Goal: Navigation & Orientation: Find specific page/section

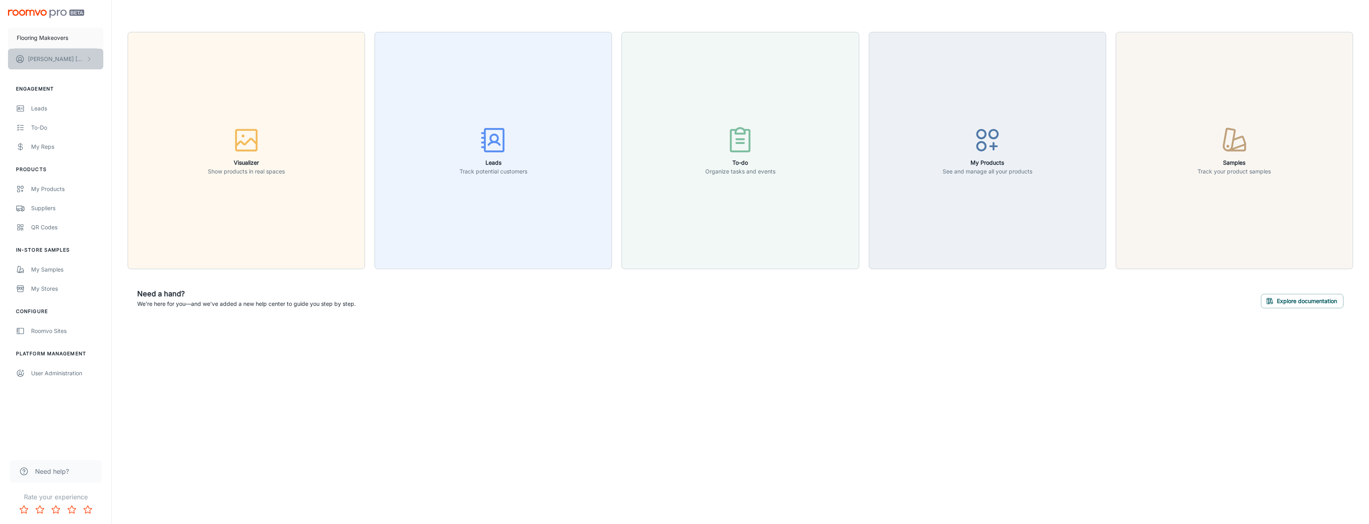
click at [45, 57] on p "[PERSON_NAME]" at bounding box center [56, 59] width 56 height 9
click at [263, 445] on div at bounding box center [684, 262] width 1369 height 524
click at [51, 330] on div "Roomvo Sites" at bounding box center [67, 331] width 72 height 9
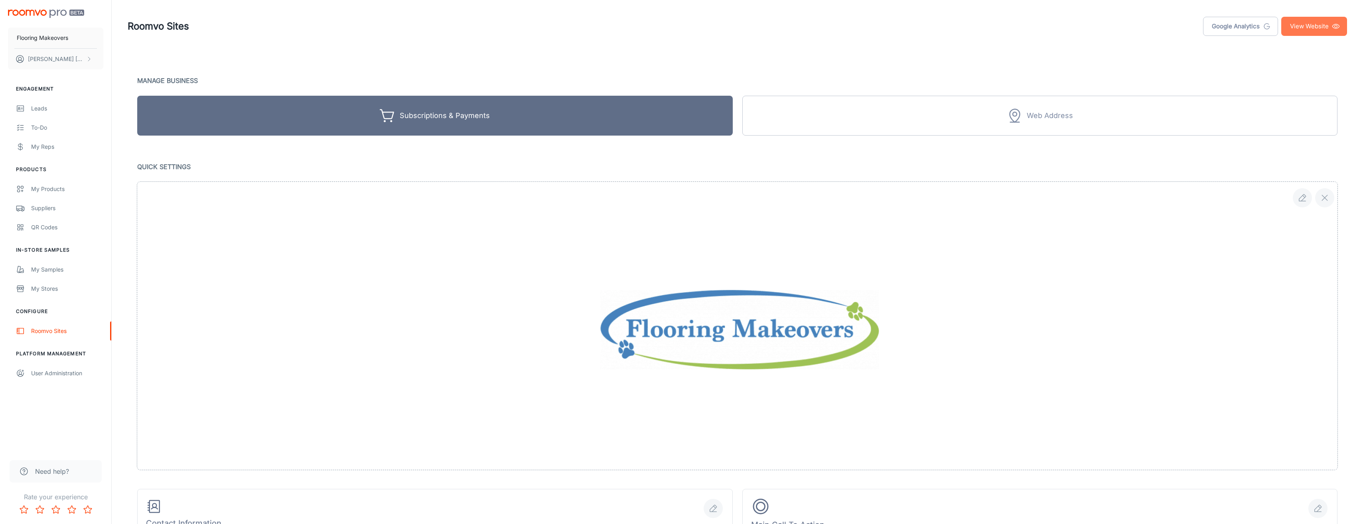
click at [1314, 26] on link "View Website" at bounding box center [1314, 26] width 66 height 19
click at [58, 58] on p "[PERSON_NAME]" at bounding box center [56, 59] width 56 height 9
click at [126, 58] on li "User Profile" at bounding box center [124, 59] width 43 height 14
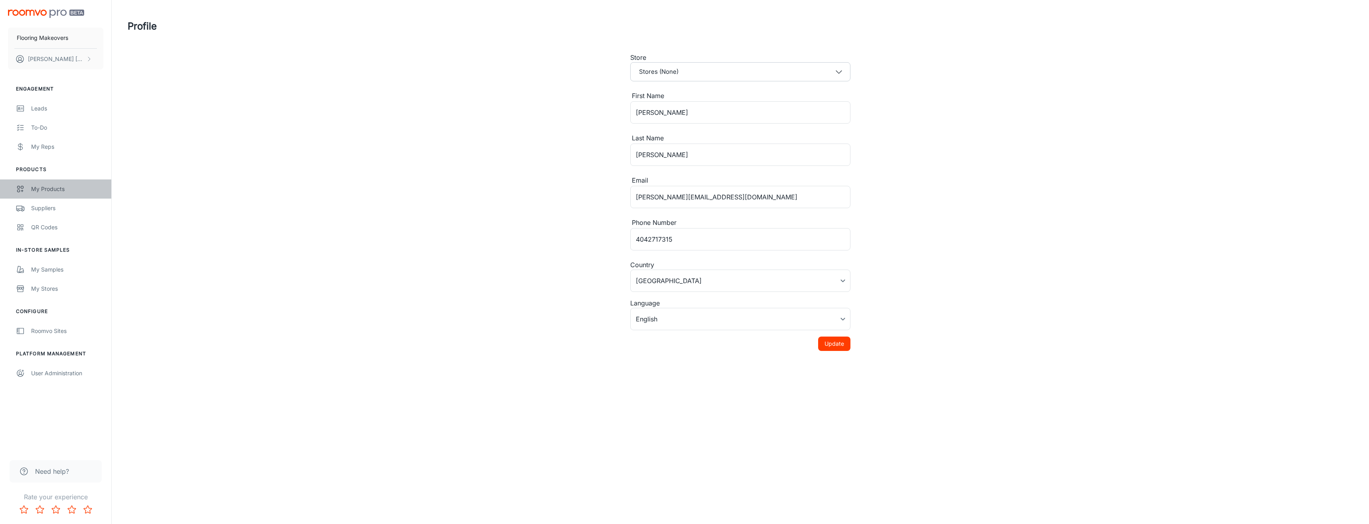
click at [63, 186] on div "My Products" at bounding box center [67, 189] width 72 height 9
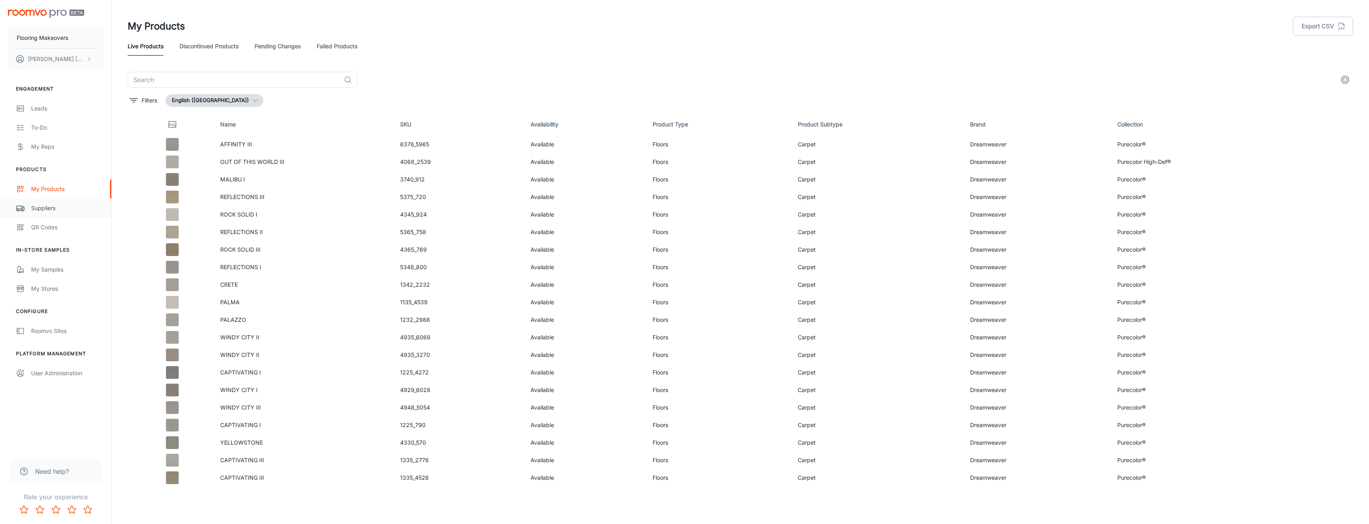
click at [46, 207] on div "Suppliers" at bounding box center [67, 208] width 72 height 9
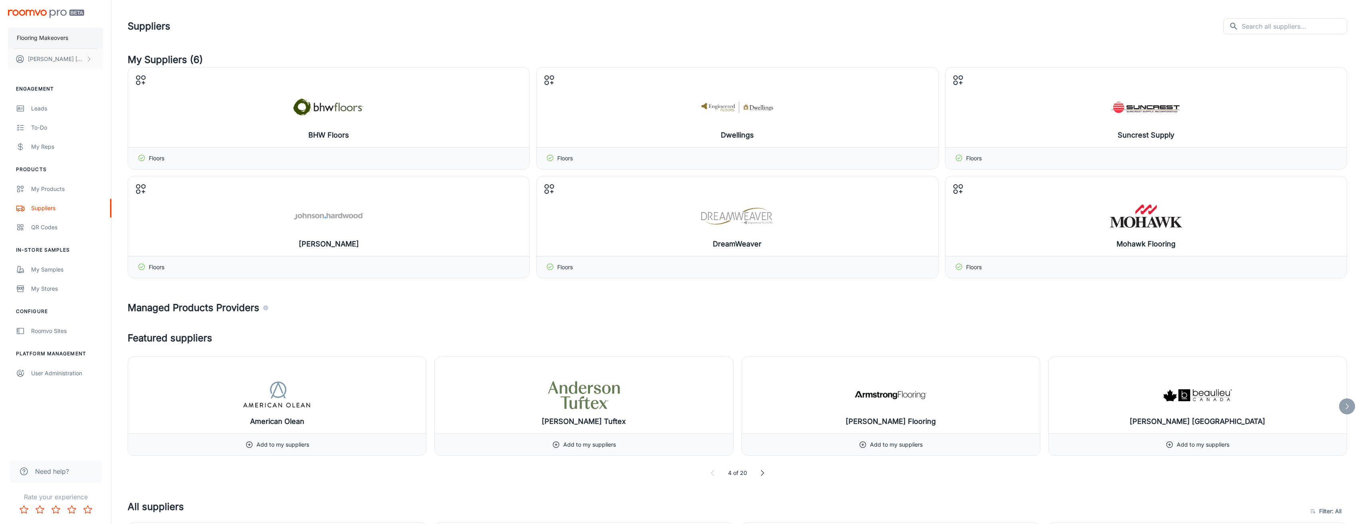
click at [51, 36] on p "Flooring Makeovers" at bounding box center [42, 38] width 51 height 9
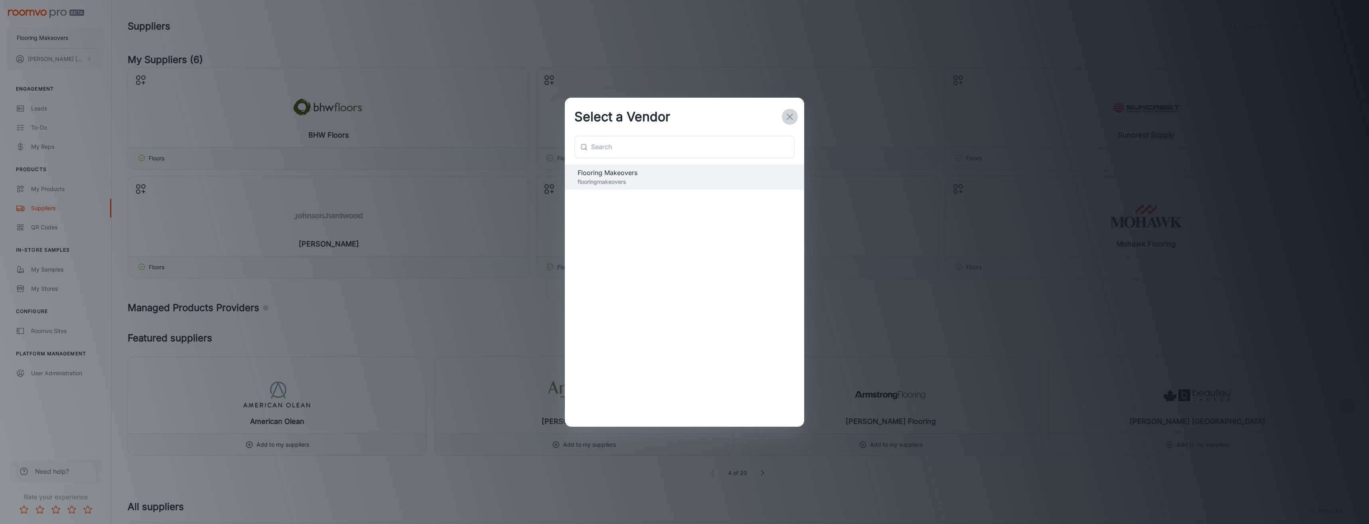
click at [790, 119] on icon "button" at bounding box center [790, 117] width 10 height 10
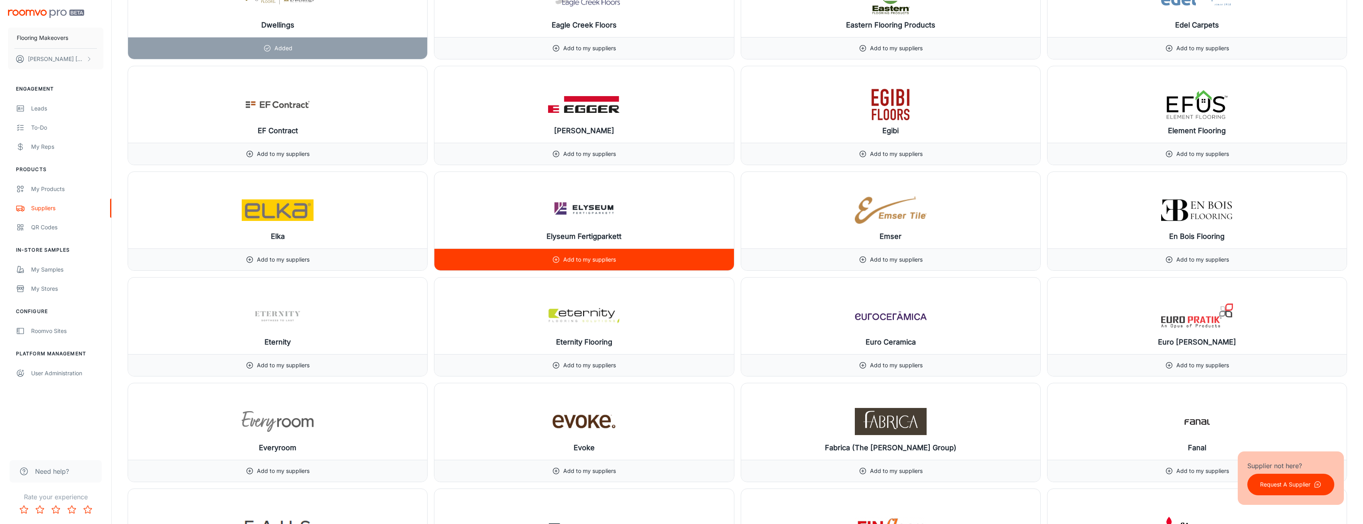
scroll to position [3351, 0]
